Goal: Information Seeking & Learning: Understand process/instructions

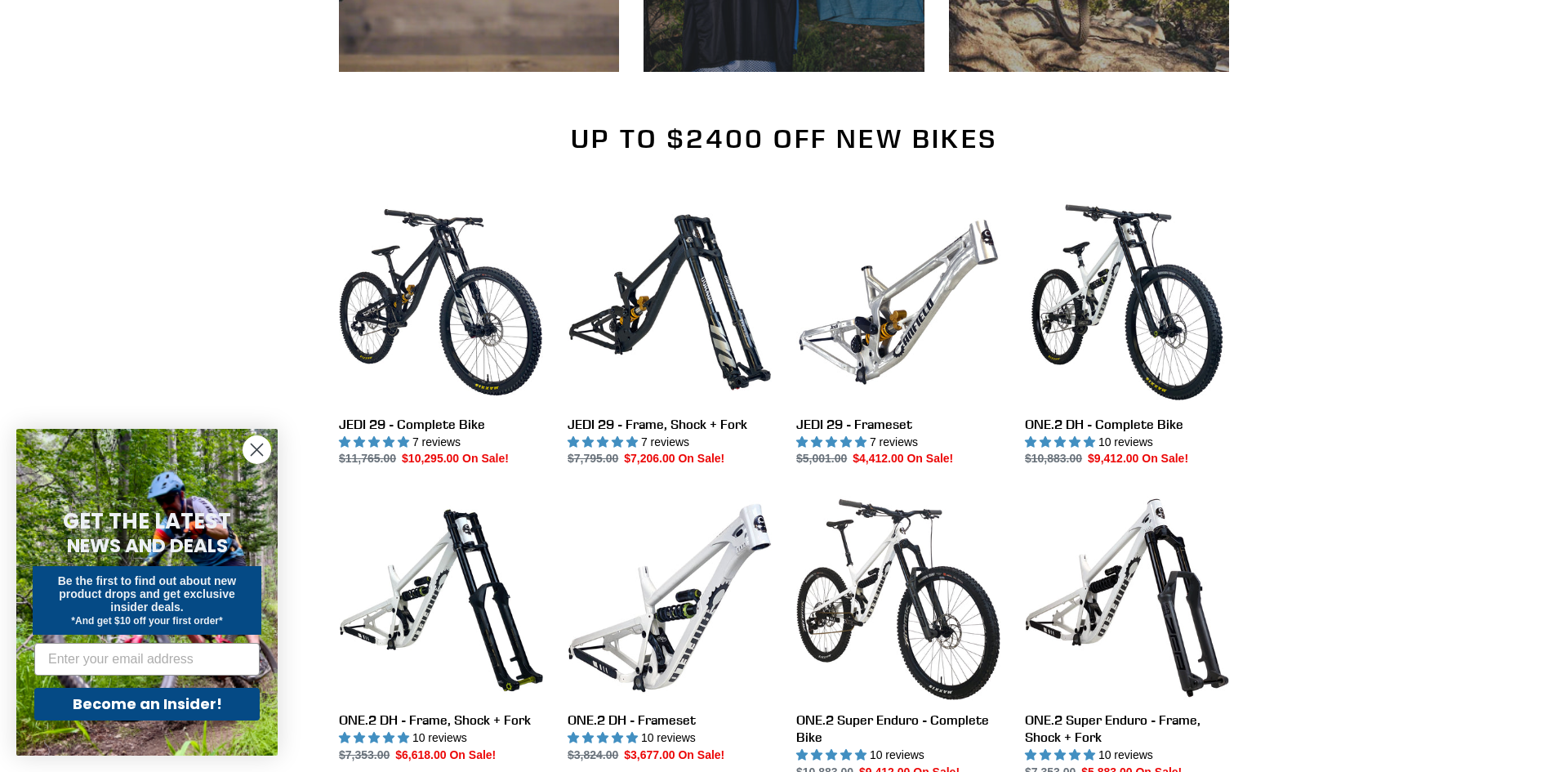
scroll to position [1771, 0]
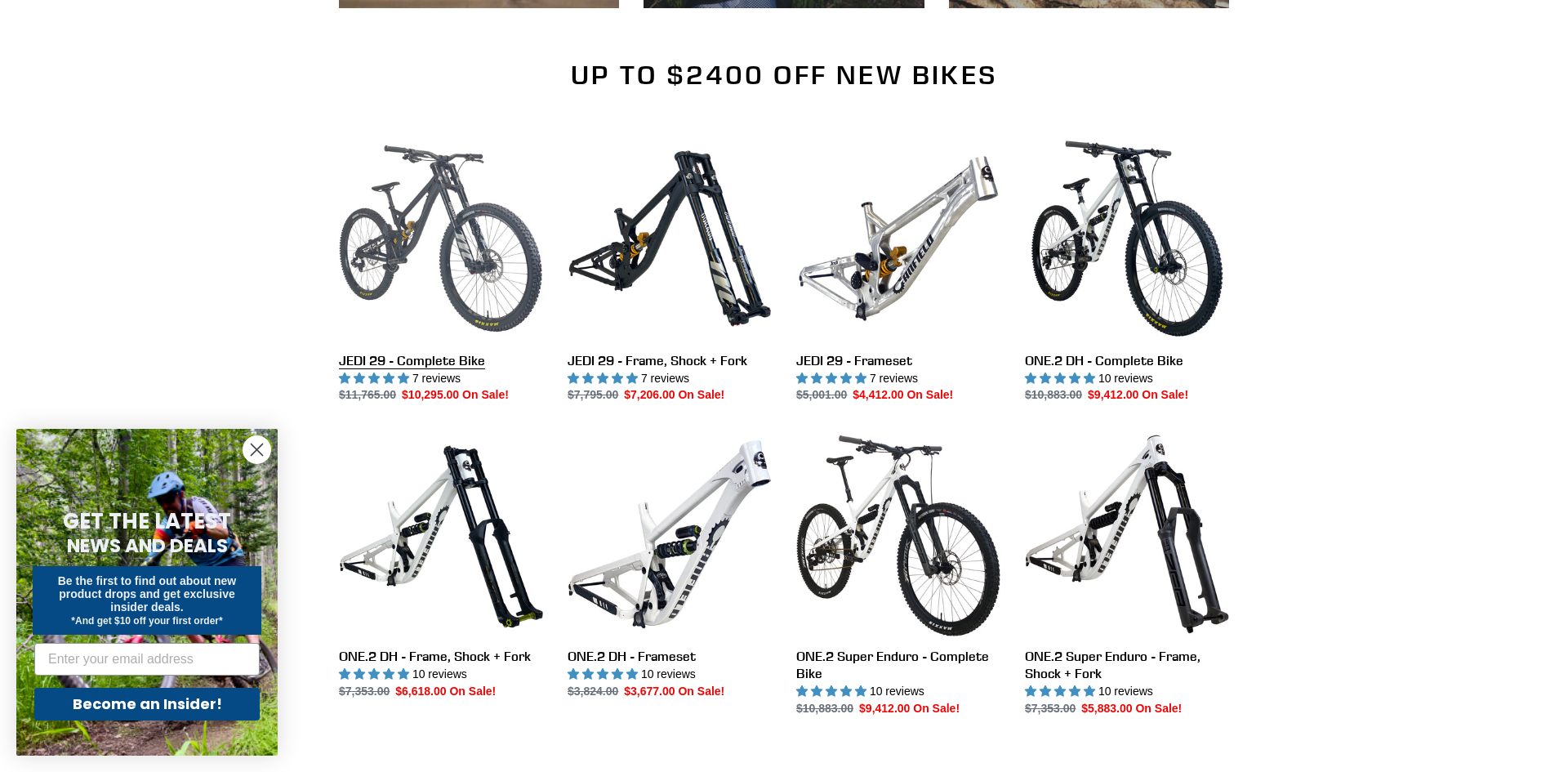
click at [445, 228] on link "JEDI 29 - Complete Bike" at bounding box center [441, 271] width 204 height 268
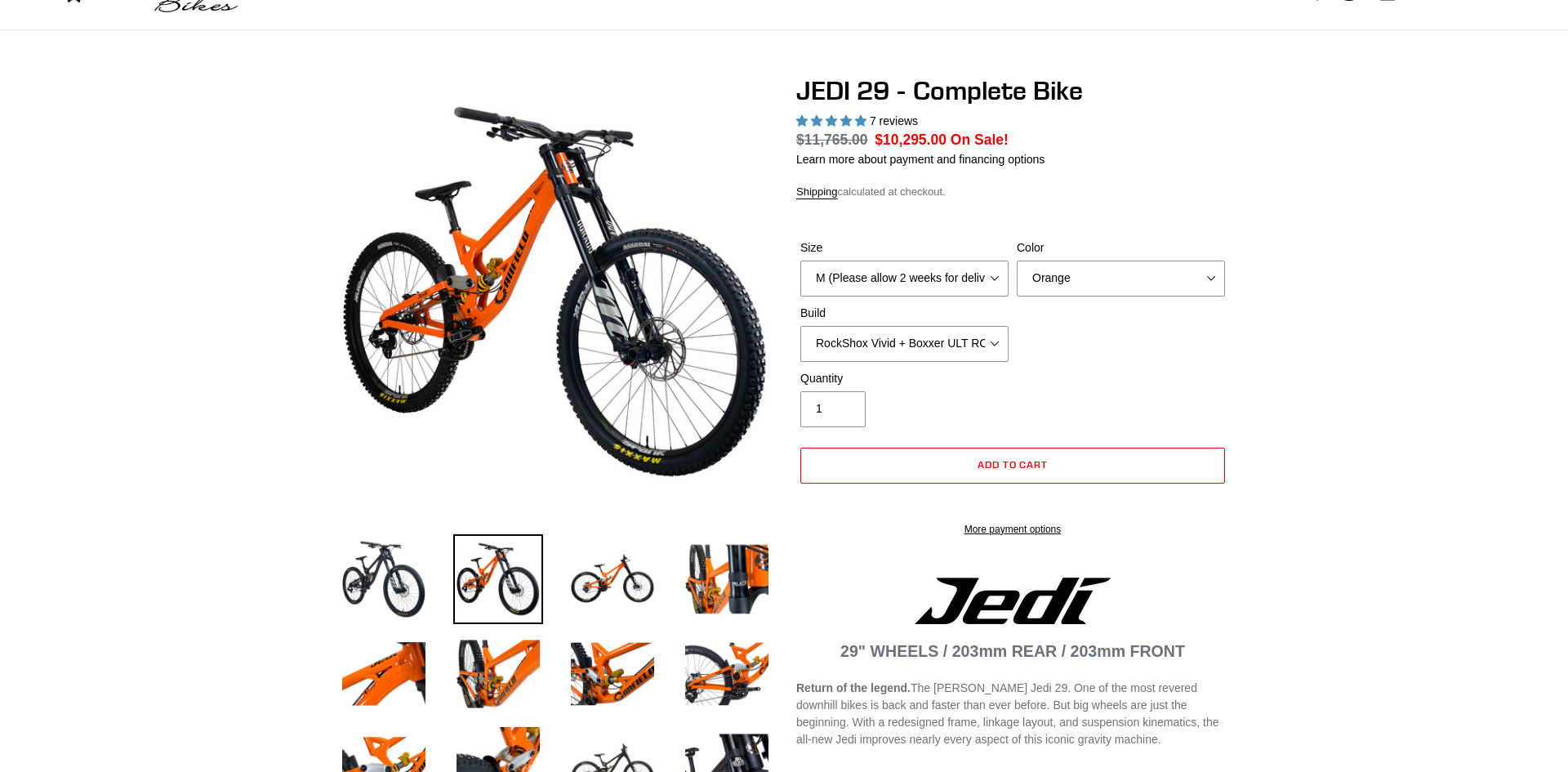
select select "highest-rating"
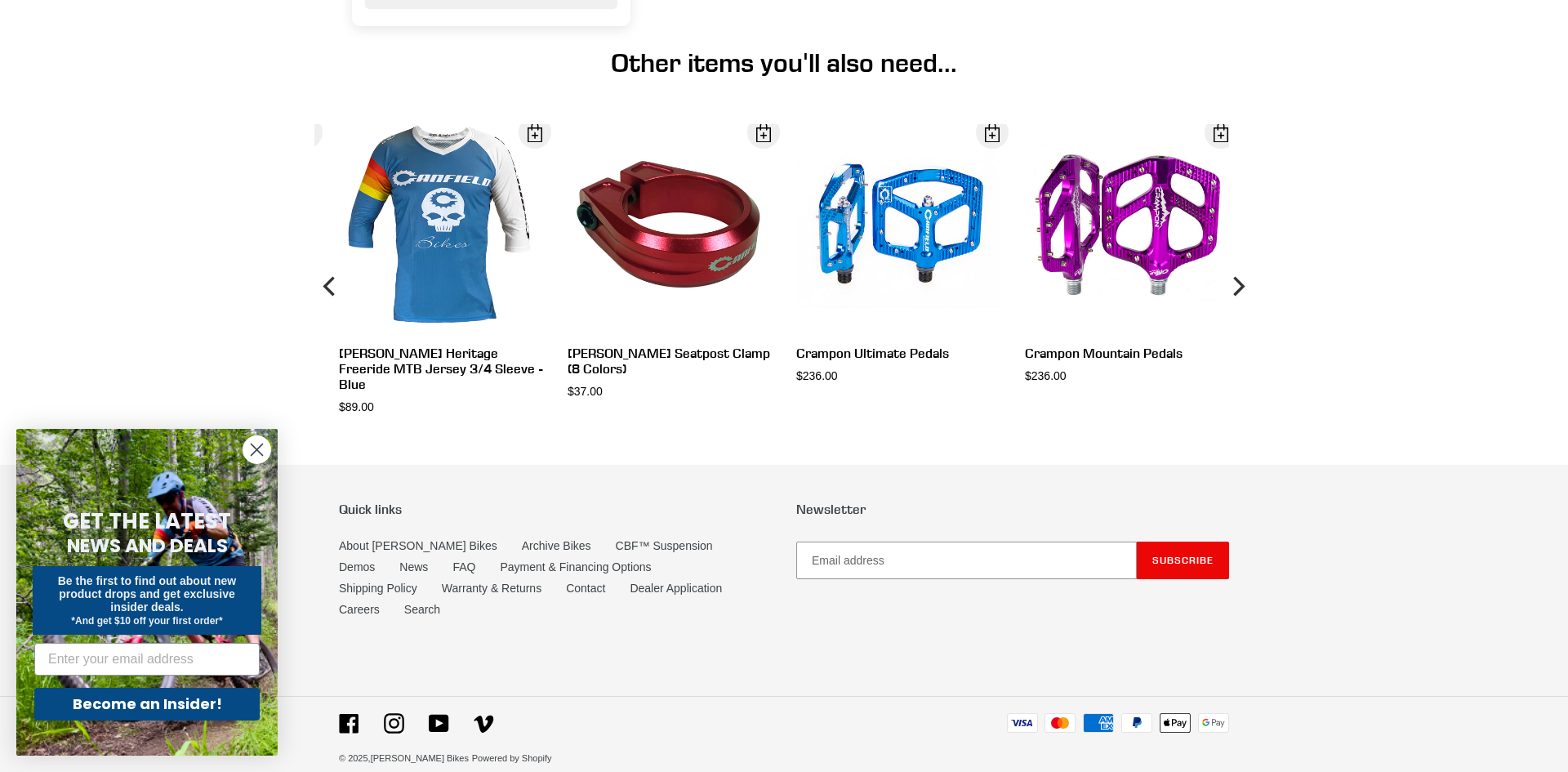
scroll to position [6154, 0]
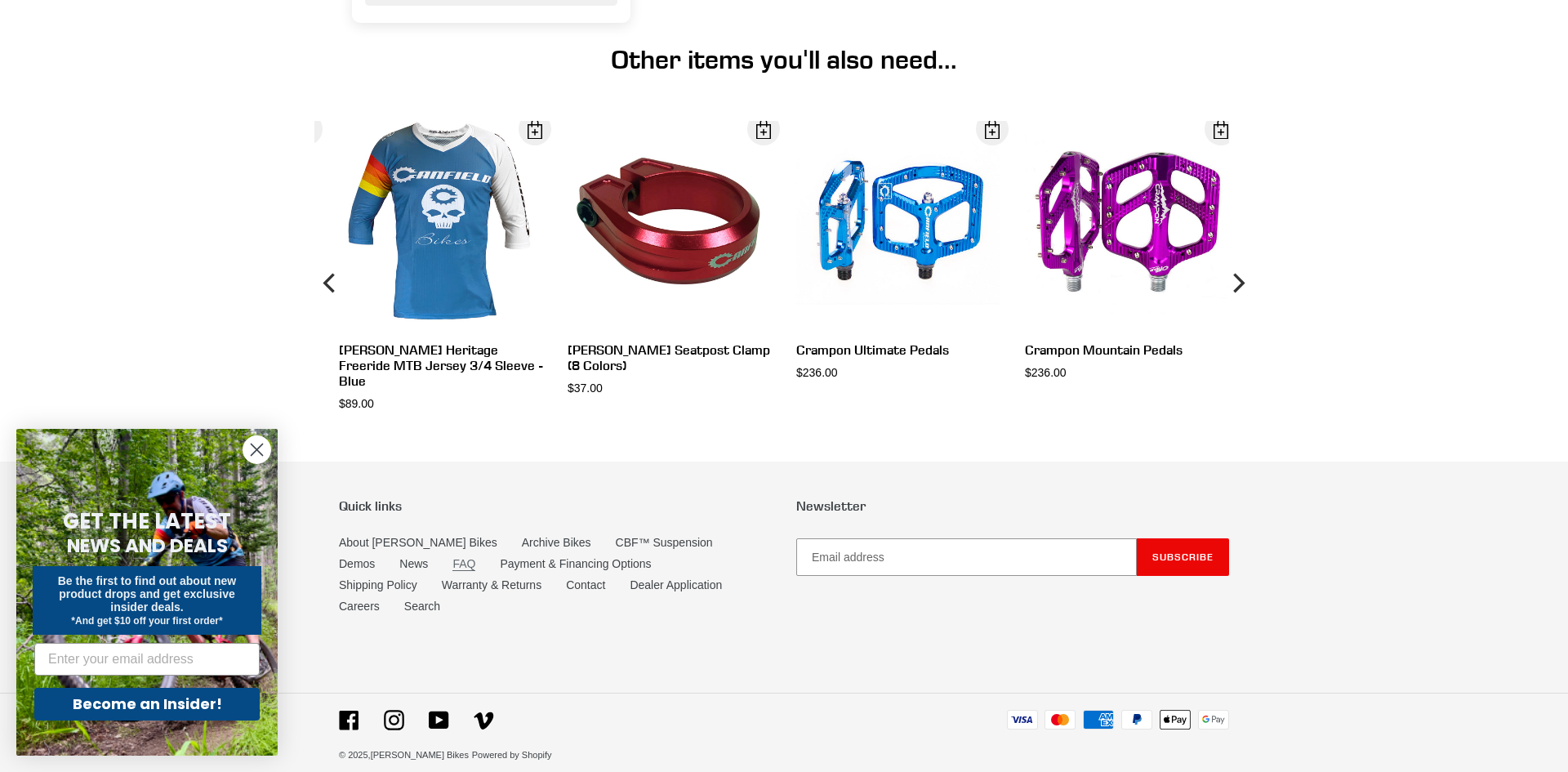
click at [452, 567] on link "FAQ" at bounding box center [464, 563] width 23 height 14
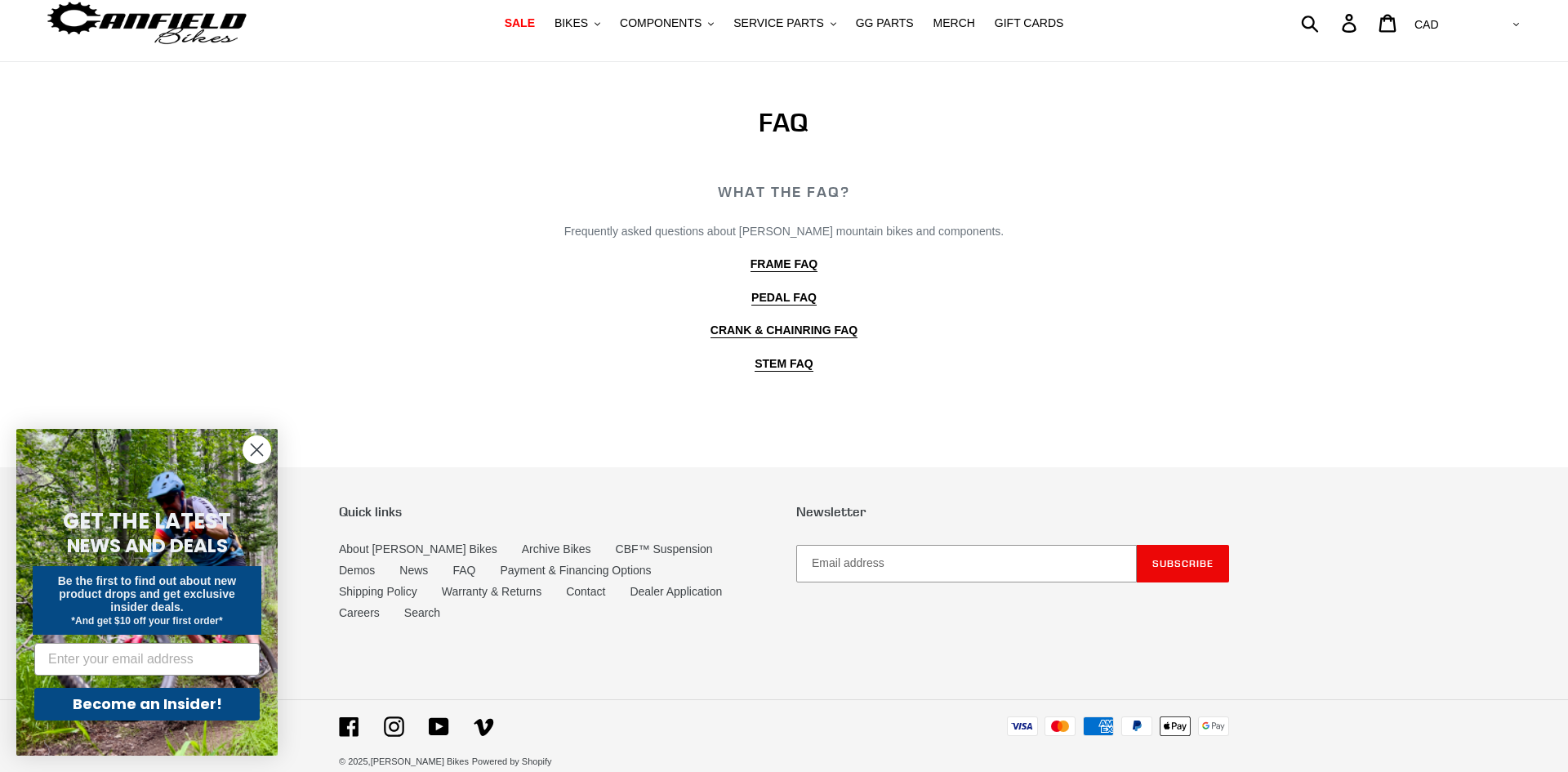
scroll to position [55, 0]
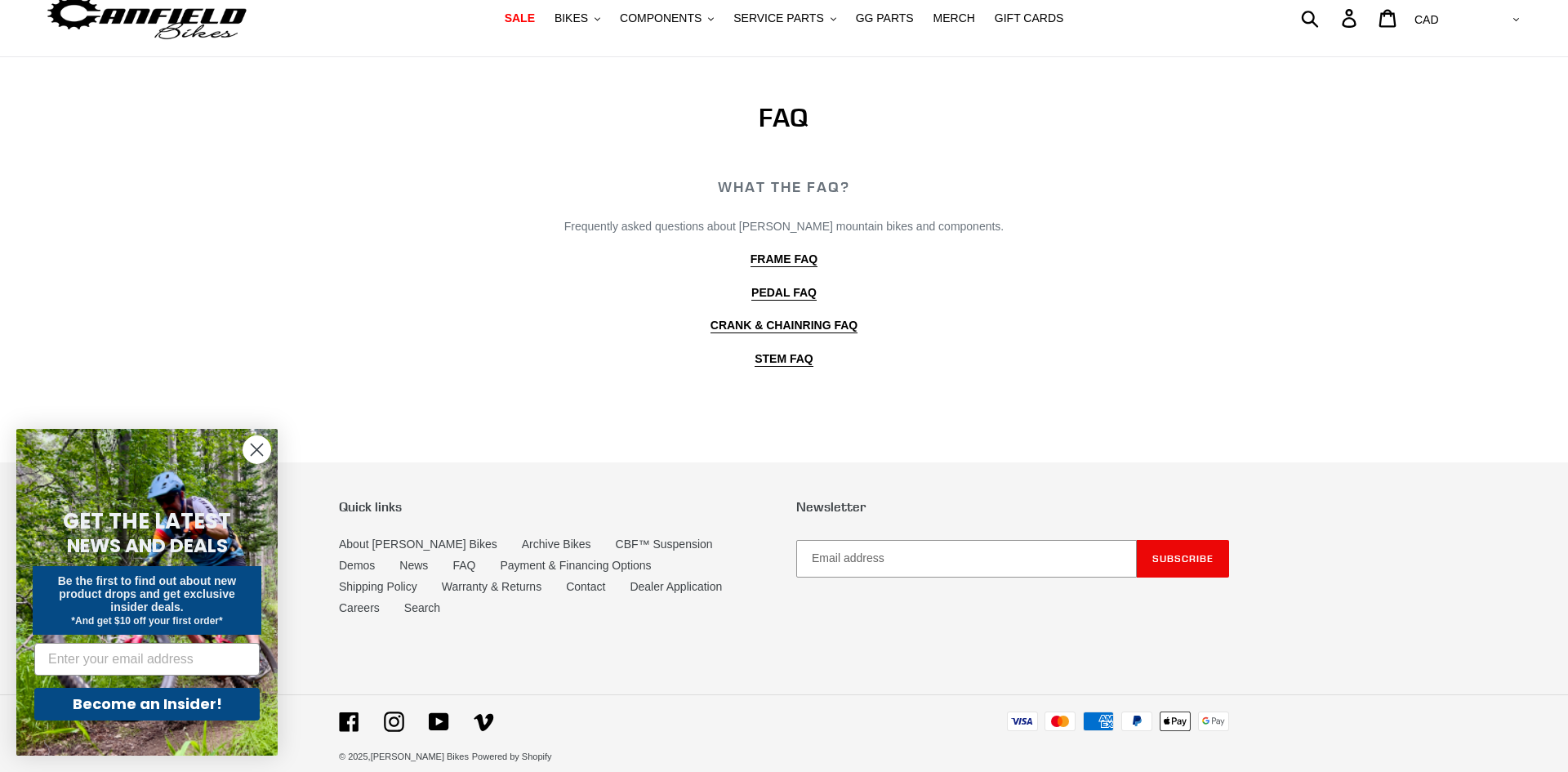
click at [257, 443] on circle "Close dialog" at bounding box center [256, 449] width 27 height 27
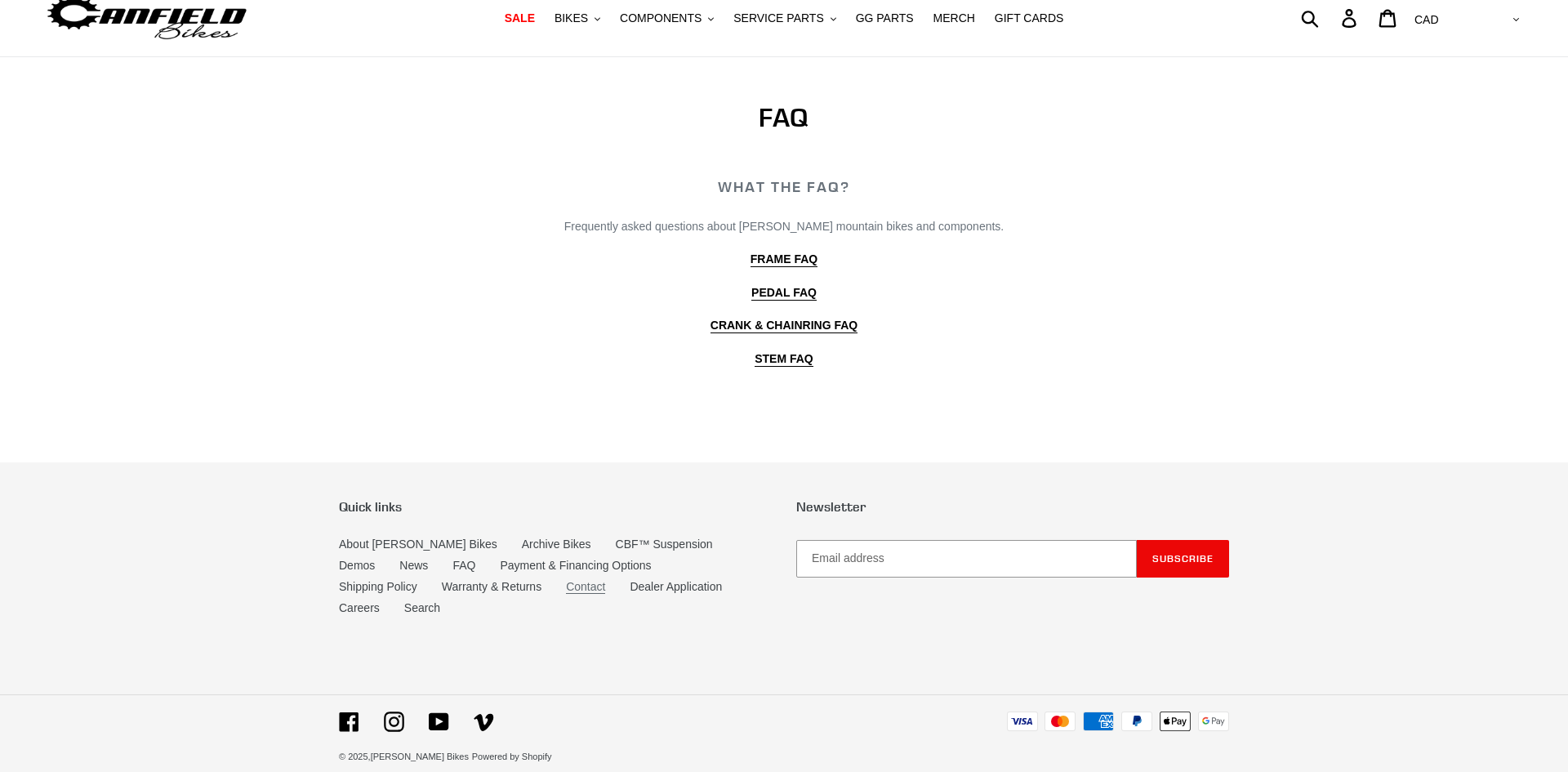
click at [566, 590] on link "Contact" at bounding box center [585, 587] width 39 height 14
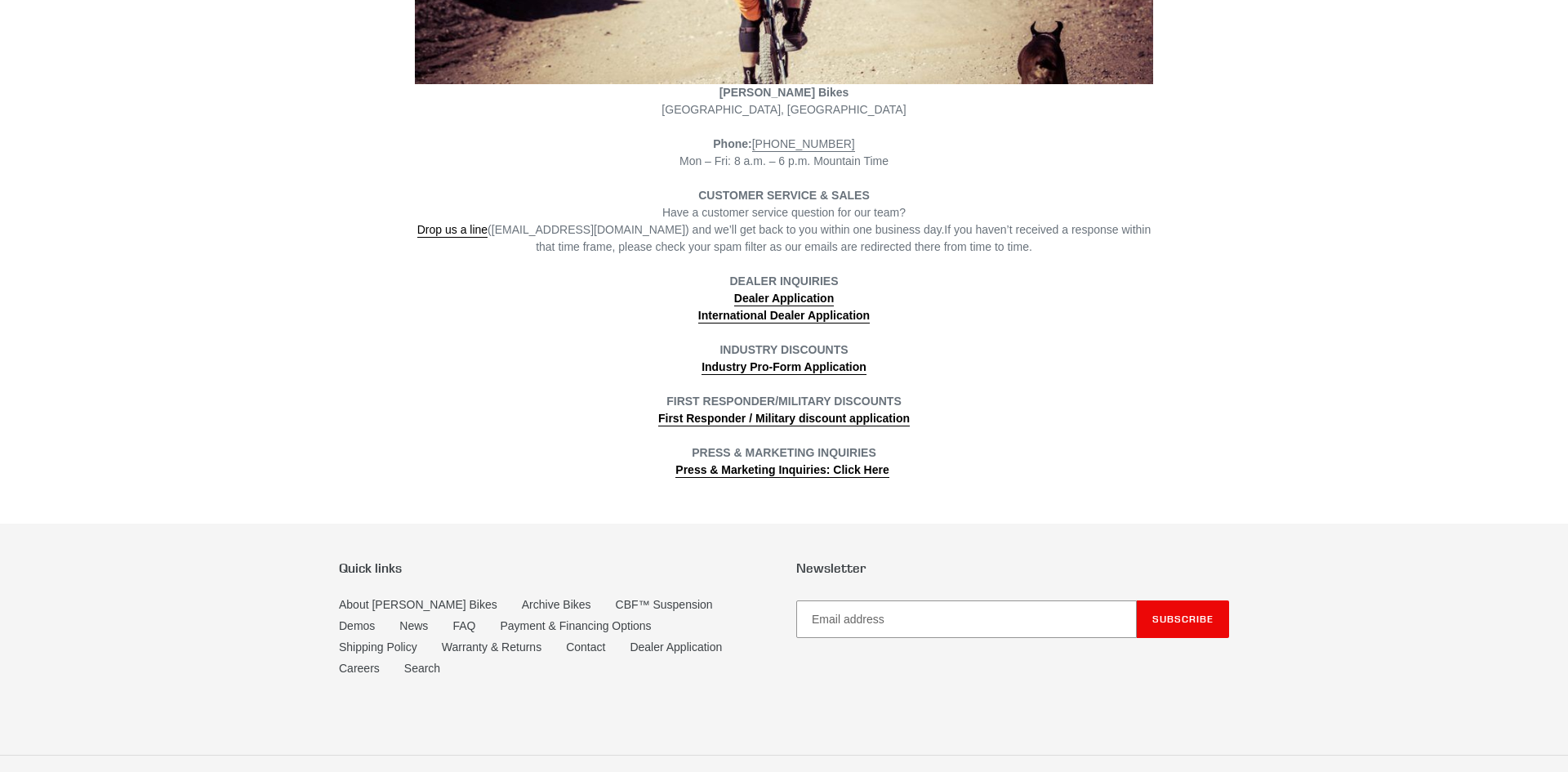
scroll to position [481, 0]
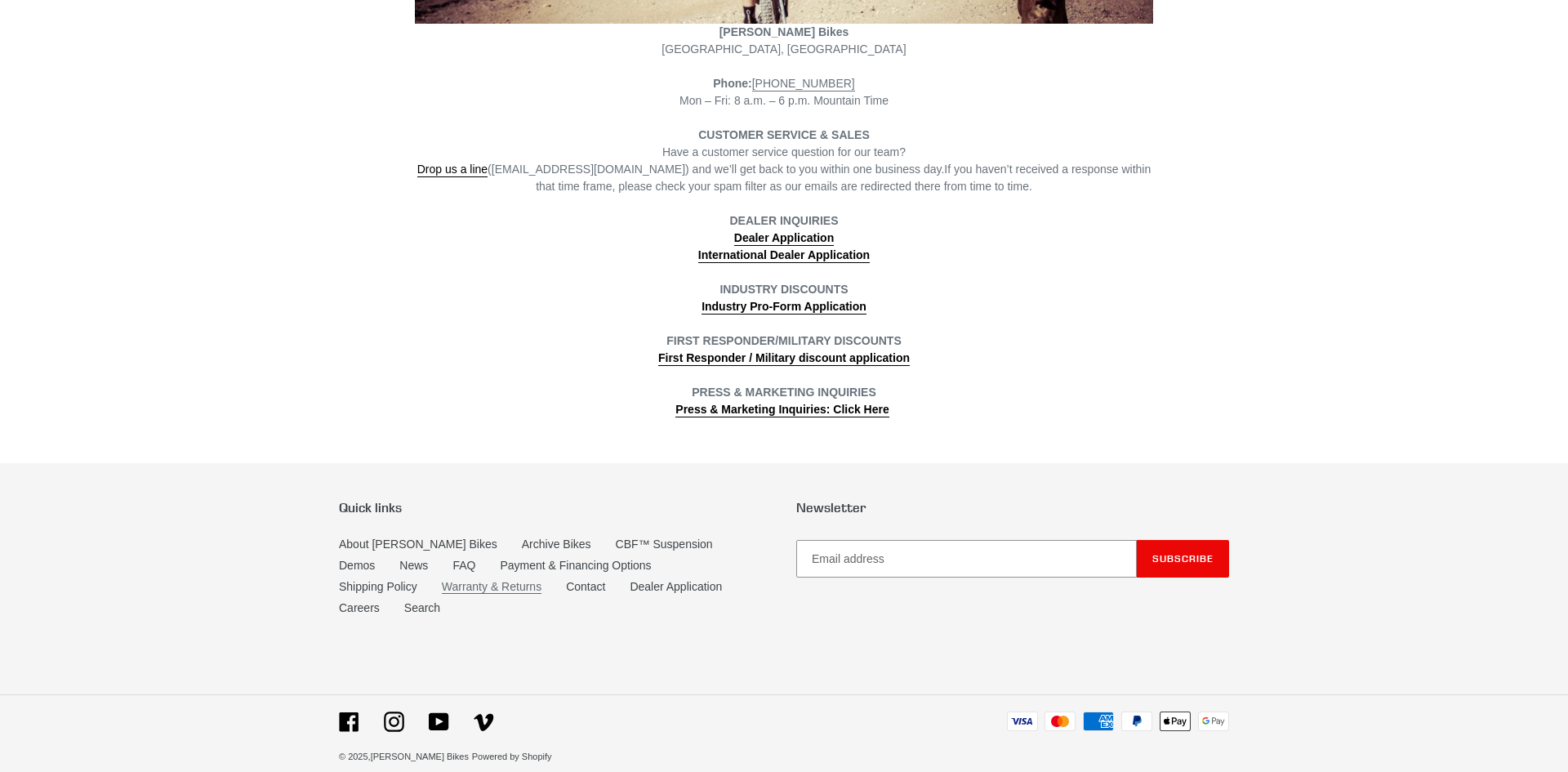
click at [442, 591] on link "Warranty & Returns" at bounding box center [491, 587] width 99 height 14
click at [758, 406] on link "Press & Marketing Inquiries: Click Here" at bounding box center [782, 410] width 213 height 15
